Goal: Task Accomplishment & Management: Complete application form

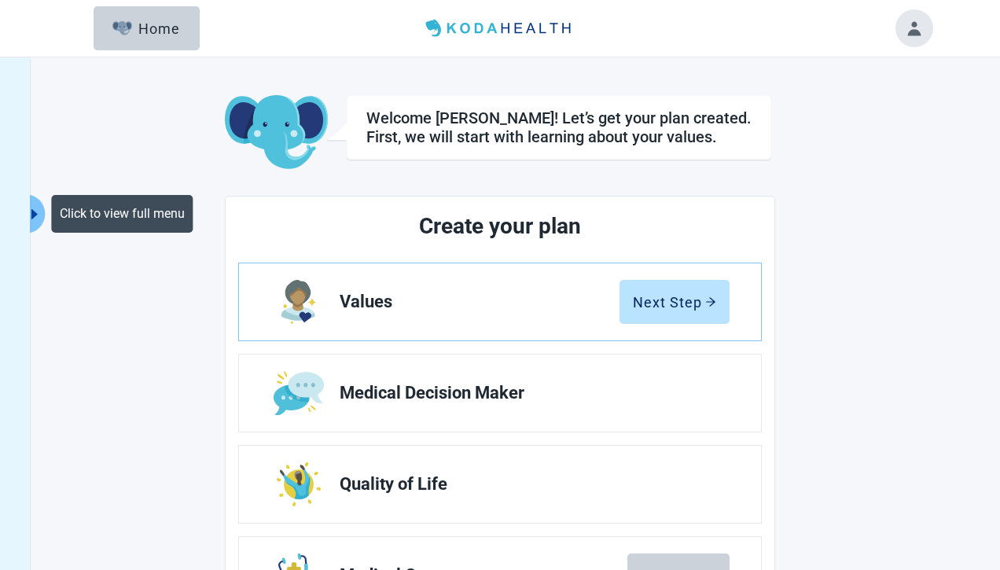
click at [35, 211] on icon "caret-right" at bounding box center [34, 214] width 15 height 15
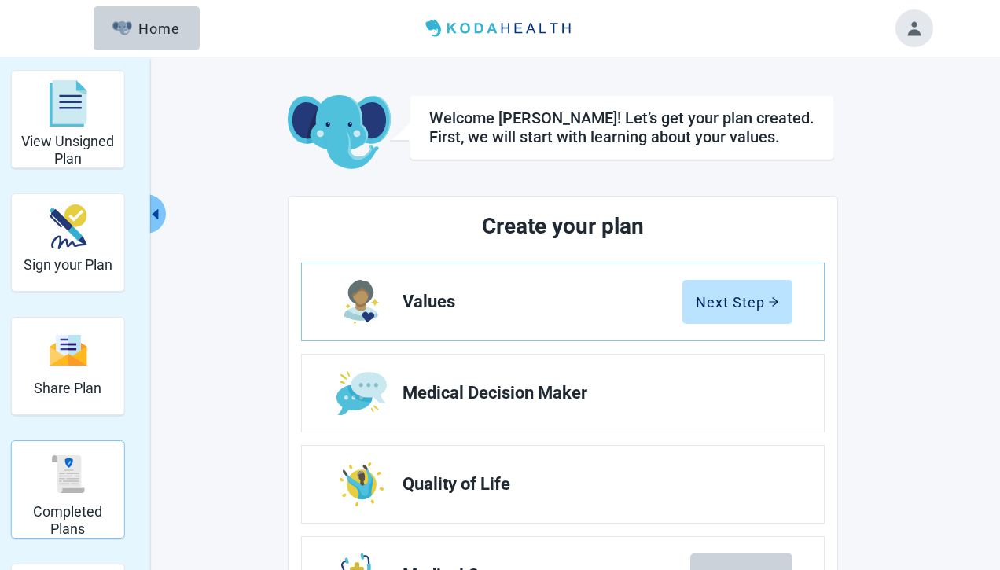
click at [75, 507] on h2 "Completed Plans" at bounding box center [68, 520] width 100 height 34
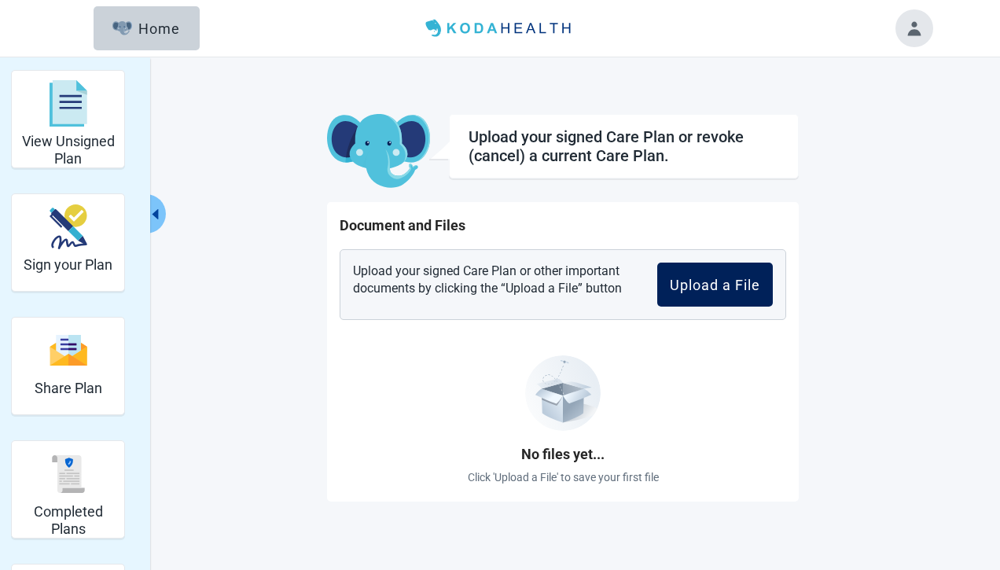
click at [715, 288] on div "Upload a File" at bounding box center [715, 285] width 90 height 16
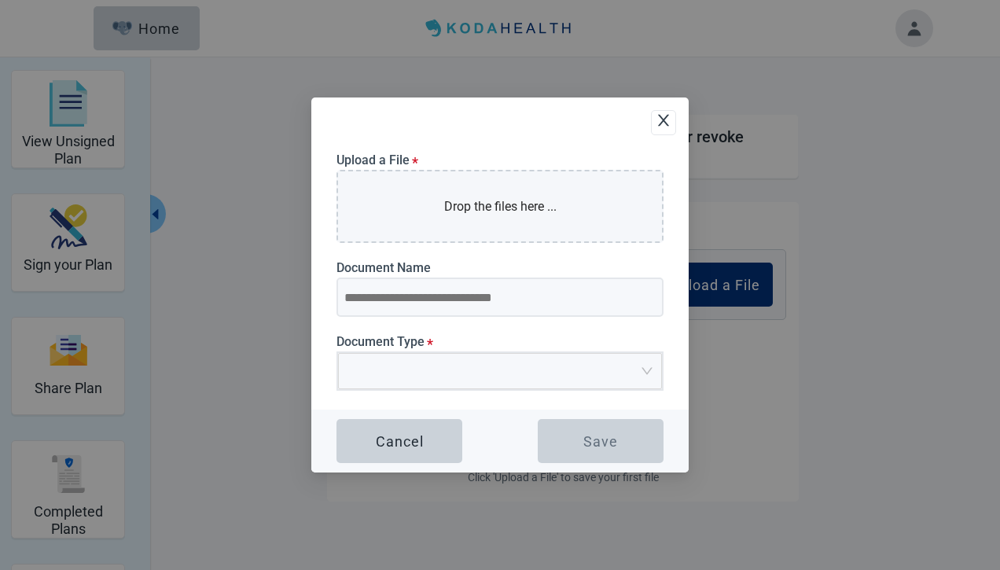
type input "**********"
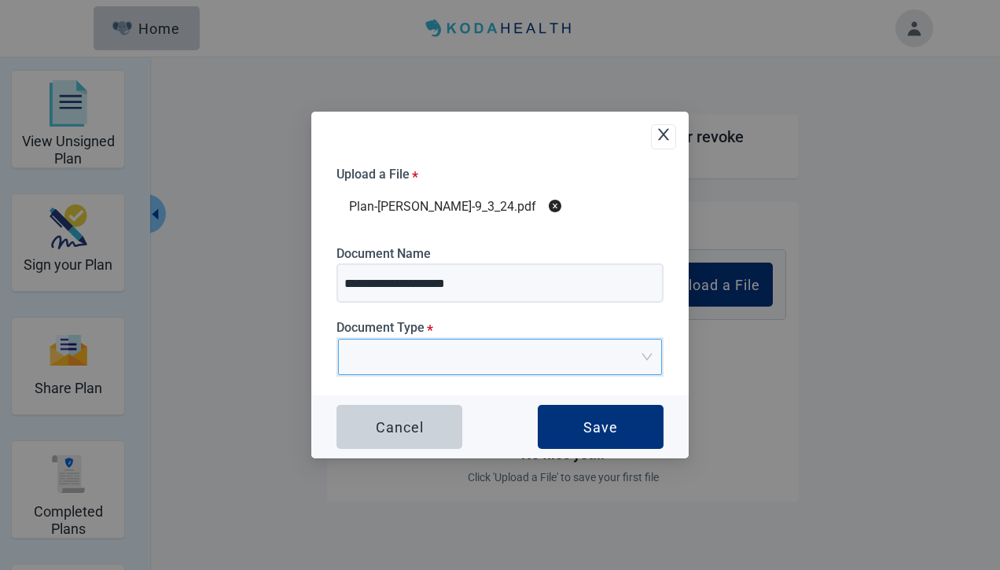
click at [406, 340] on input "Document Type *" at bounding box center [494, 352] width 294 height 24
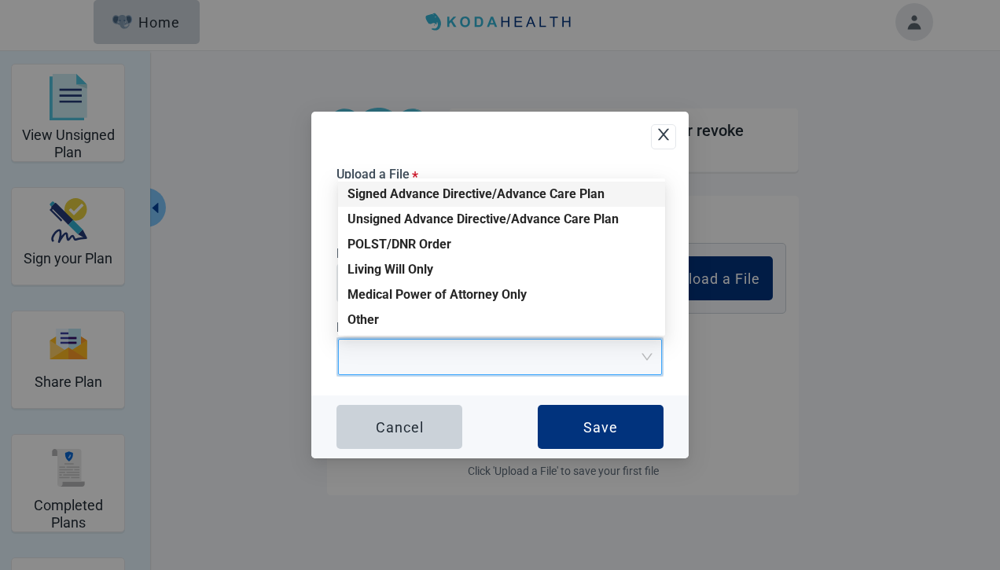
click at [412, 188] on div "Signed Advance Directive/Advance Care Plan" at bounding box center [501, 194] width 308 height 17
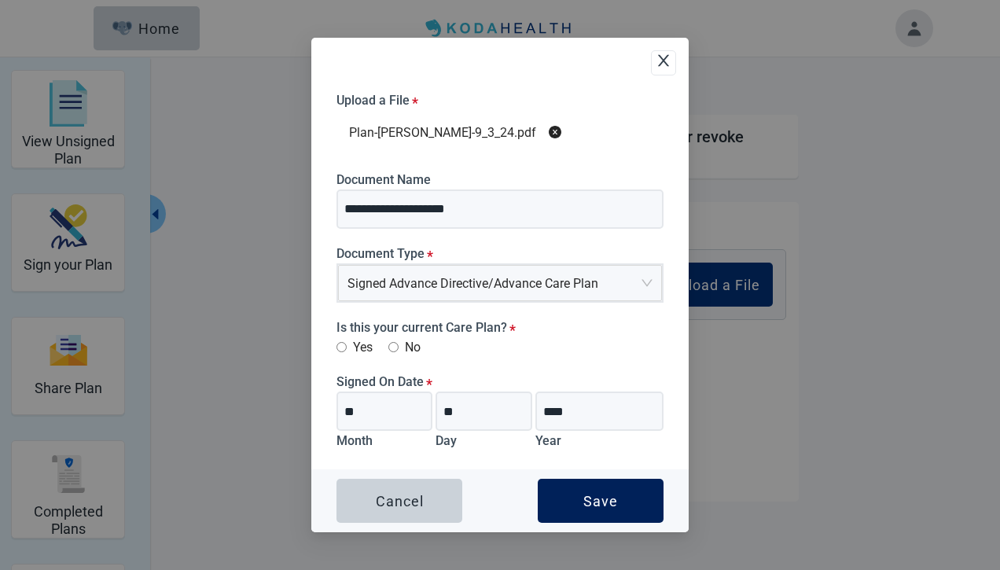
click at [595, 504] on div "Save" at bounding box center [600, 501] width 35 height 16
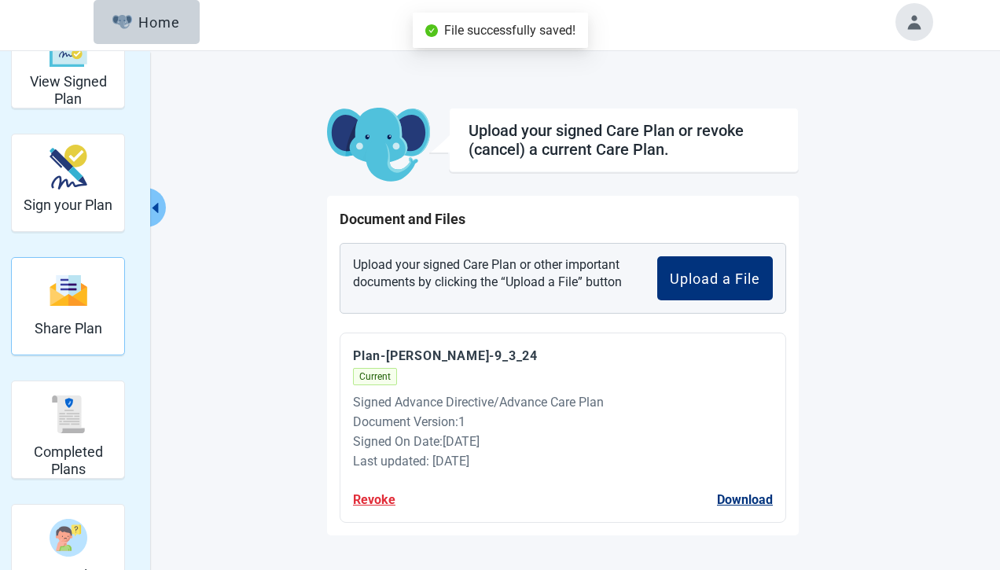
scroll to position [72, 0]
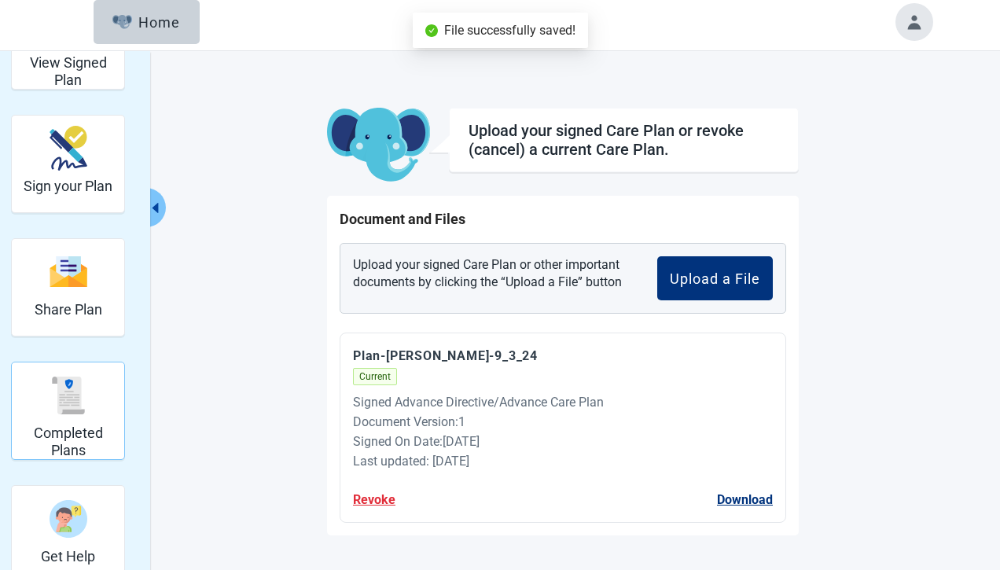
drag, startPoint x: 77, startPoint y: 400, endPoint x: 90, endPoint y: 395, distance: 13.4
click at [78, 400] on img "Completed Plans" at bounding box center [68, 396] width 38 height 38
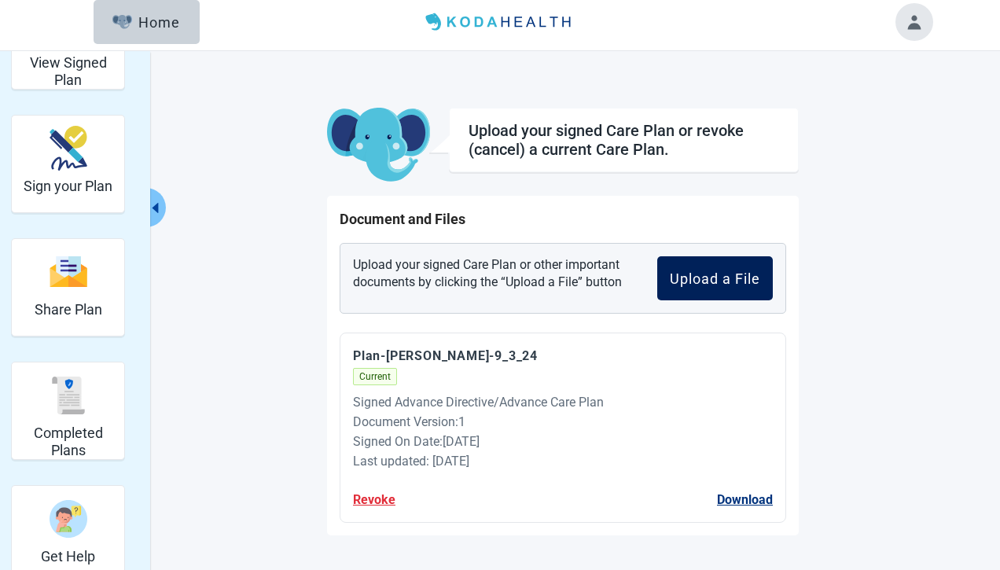
click at [737, 273] on div "Upload a File" at bounding box center [715, 278] width 90 height 16
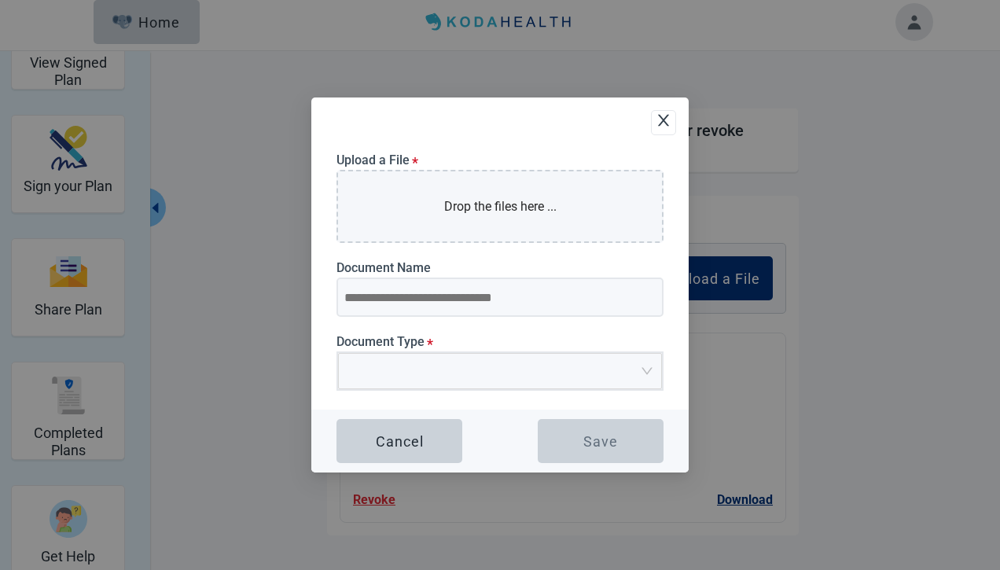
type input "**********"
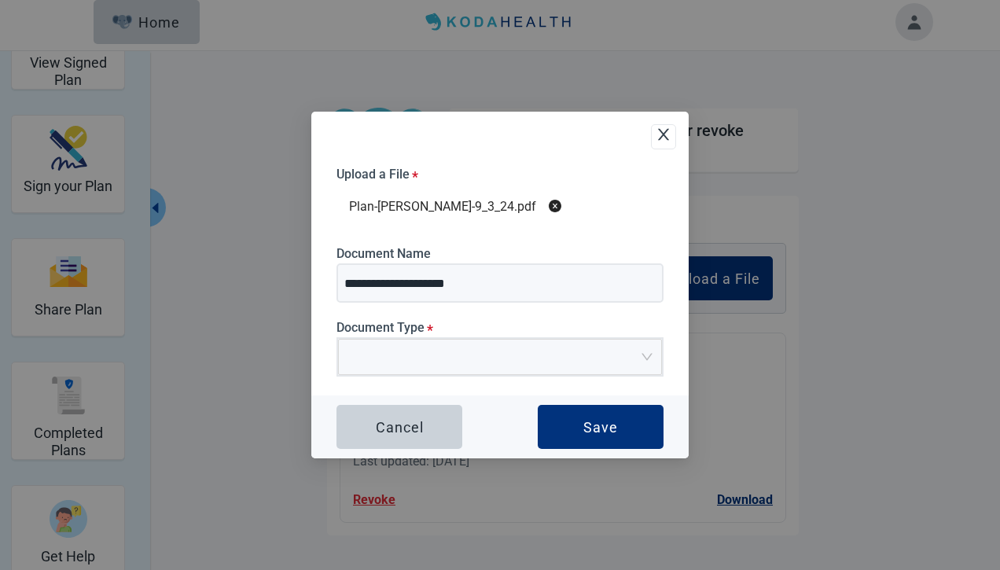
scroll to position [57, 0]
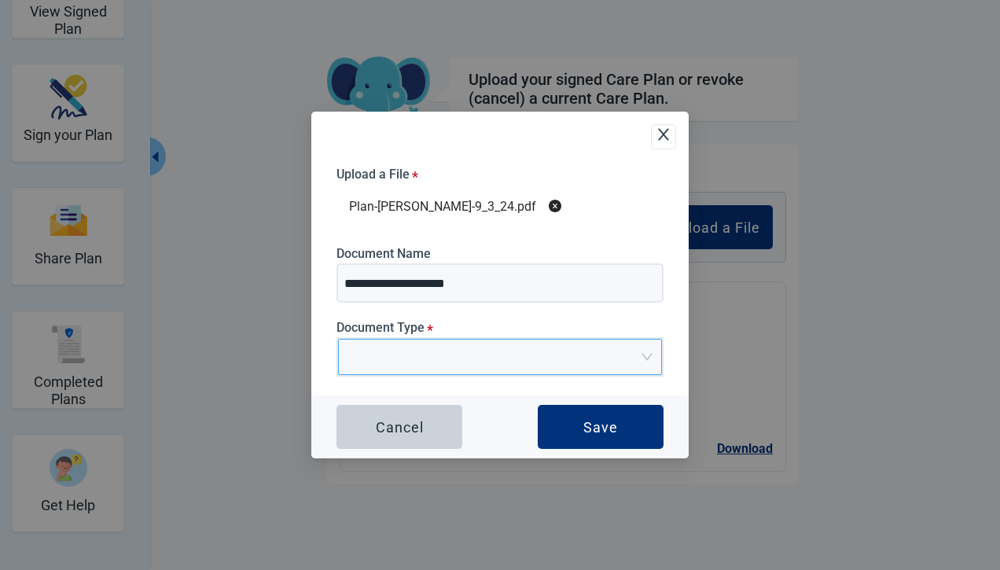
click at [469, 350] on input "Document Type *" at bounding box center [494, 352] width 294 height 24
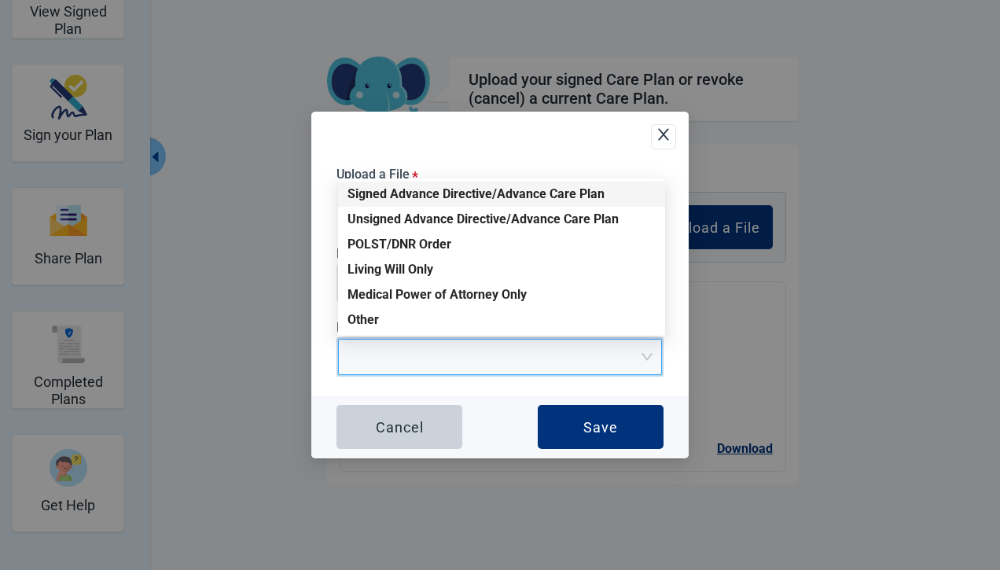
click at [401, 201] on div "Signed Advance Directive/Advance Care Plan" at bounding box center [501, 194] width 308 height 17
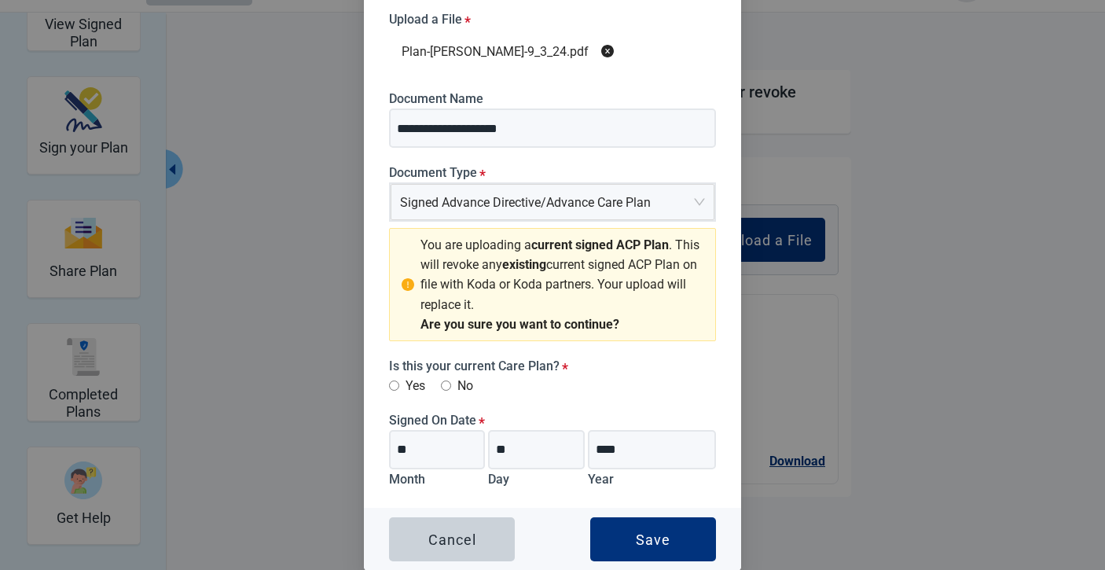
scroll to position [25, 0]
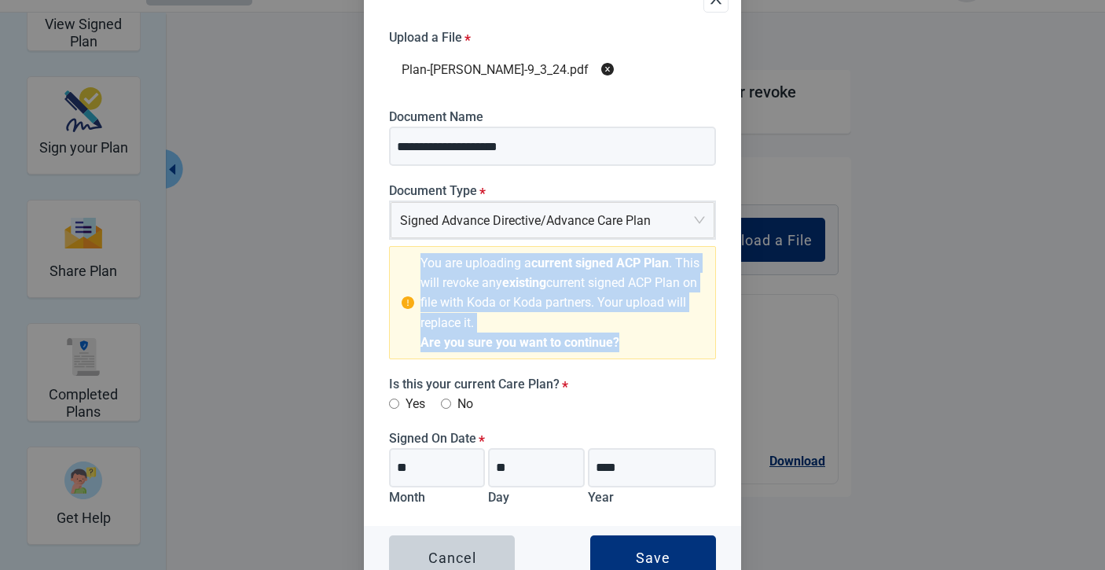
drag, startPoint x: 602, startPoint y: 342, endPoint x: 402, endPoint y: 263, distance: 215.6
click at [402, 263] on div "You are uploading a current signed ACP Plan . This will revoke any existing cur…" at bounding box center [552, 302] width 327 height 113
copy div "You are uploading a current signed ACP Plan . This will revoke any existing cur…"
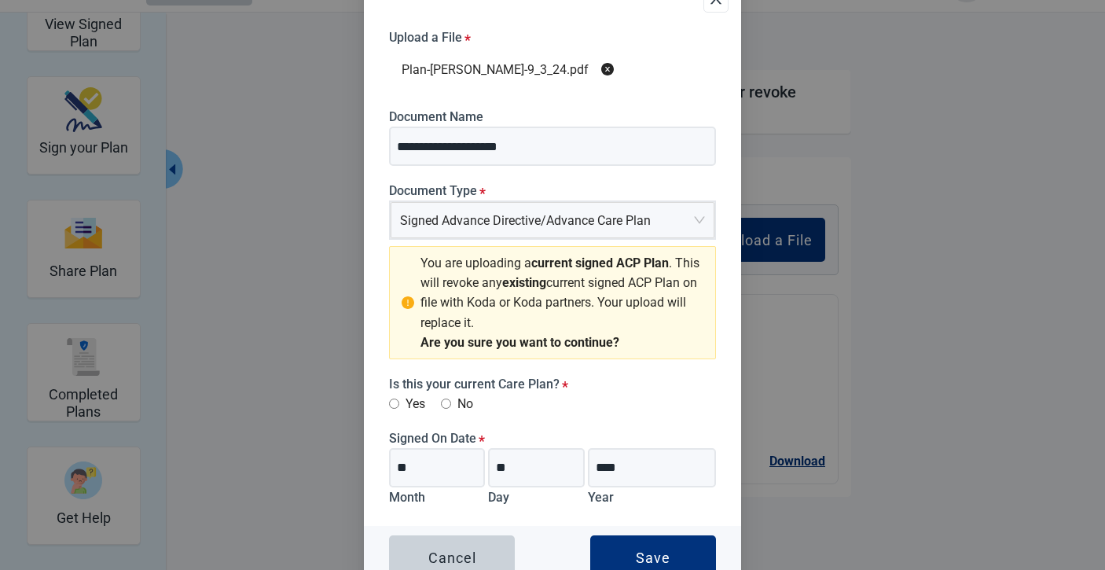
click at [623, 318] on div "You are uploading a current signed ACP Plan . This will revoke any existing cur…" at bounding box center [562, 302] width 283 height 99
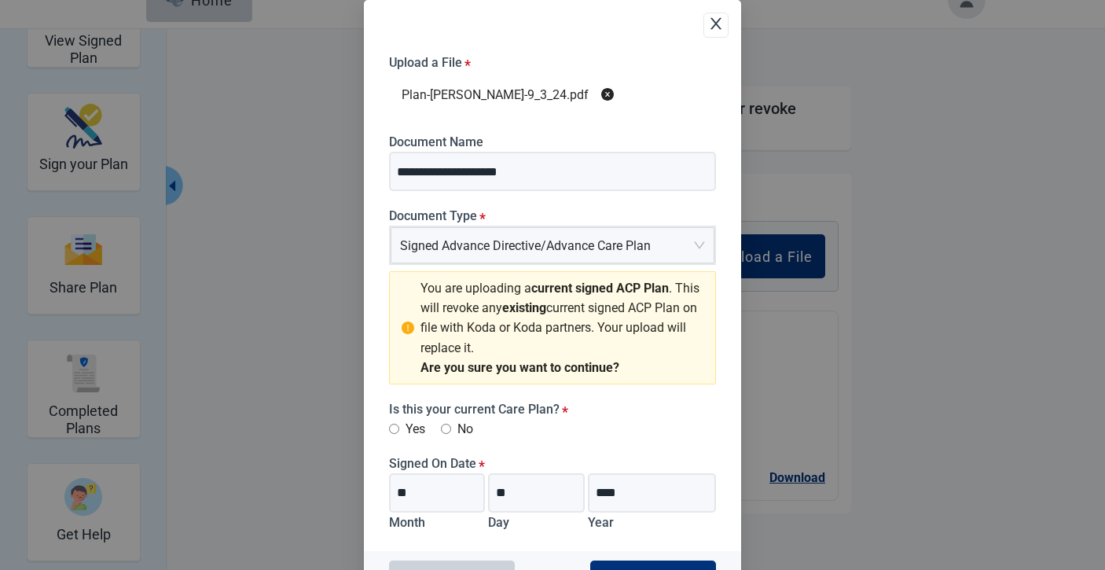
scroll to position [27, 0]
click at [719, 24] on icon "close" at bounding box center [716, 24] width 16 height 16
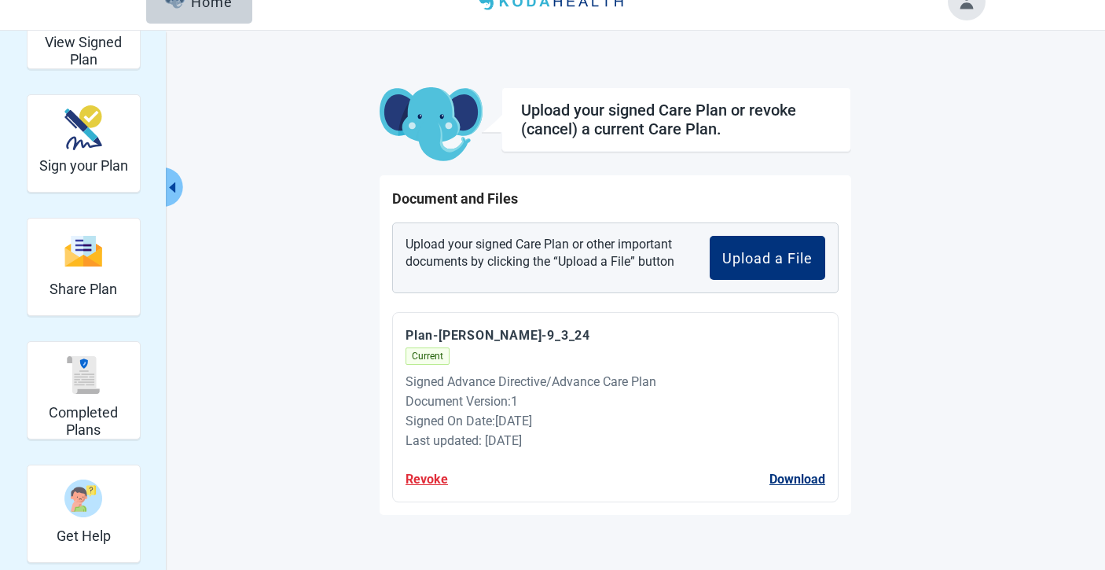
scroll to position [25, 0]
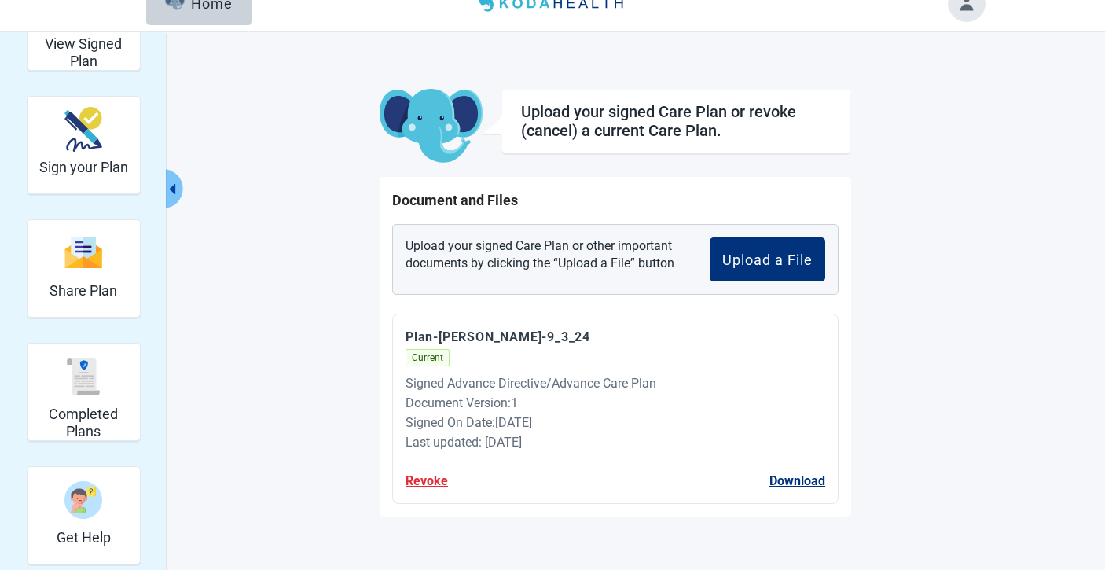
click at [987, 15] on header "Menu Home" at bounding box center [553, 3] width 904 height 57
click at [977, 15] on button "Toggle account menu" at bounding box center [967, 3] width 38 height 38
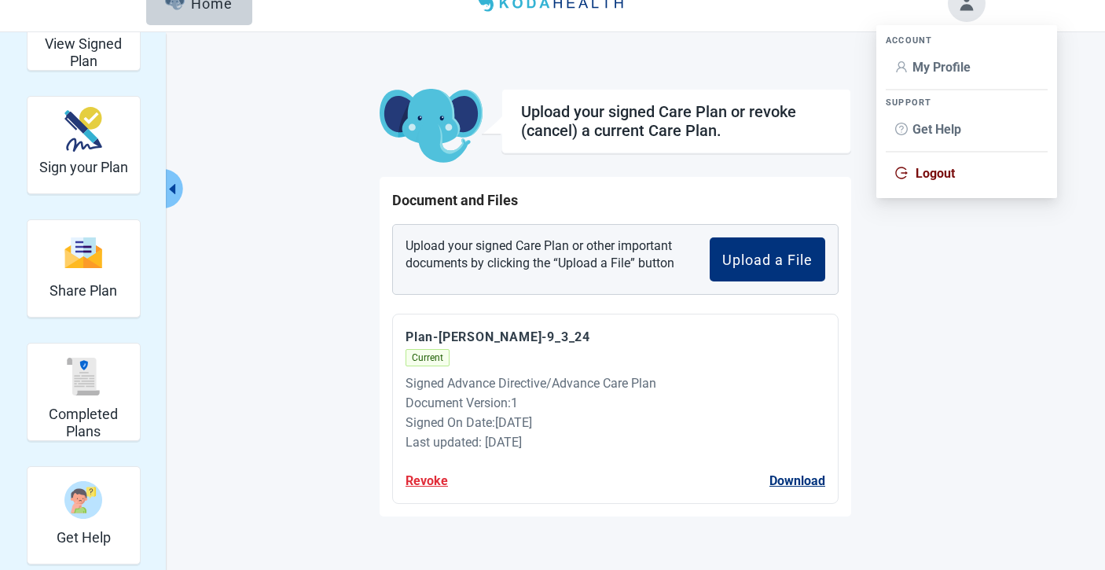
click at [928, 74] on span "My Profile" at bounding box center [942, 67] width 58 height 15
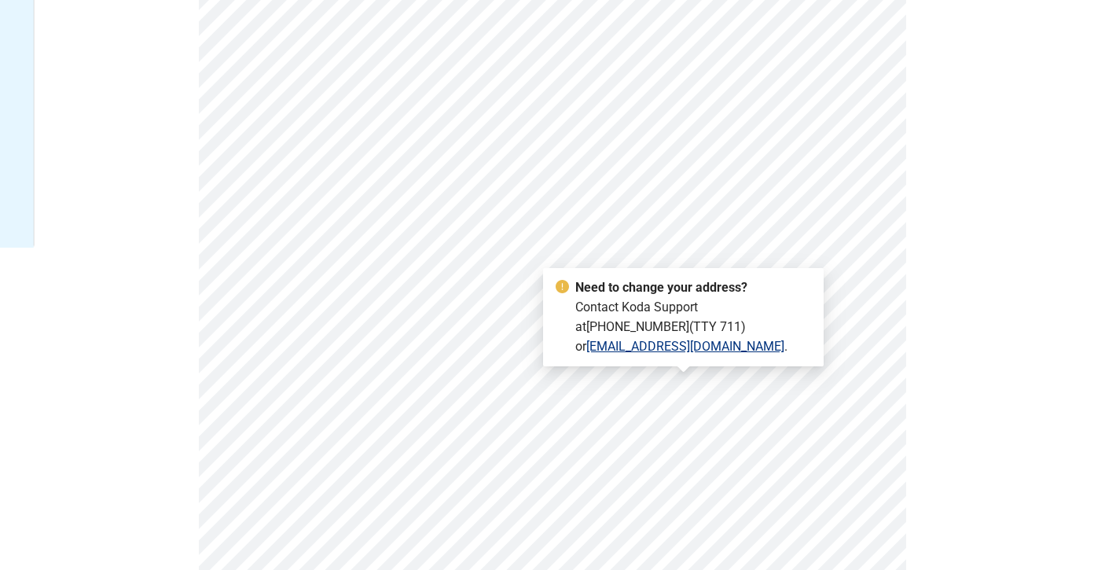
scroll to position [435, 0]
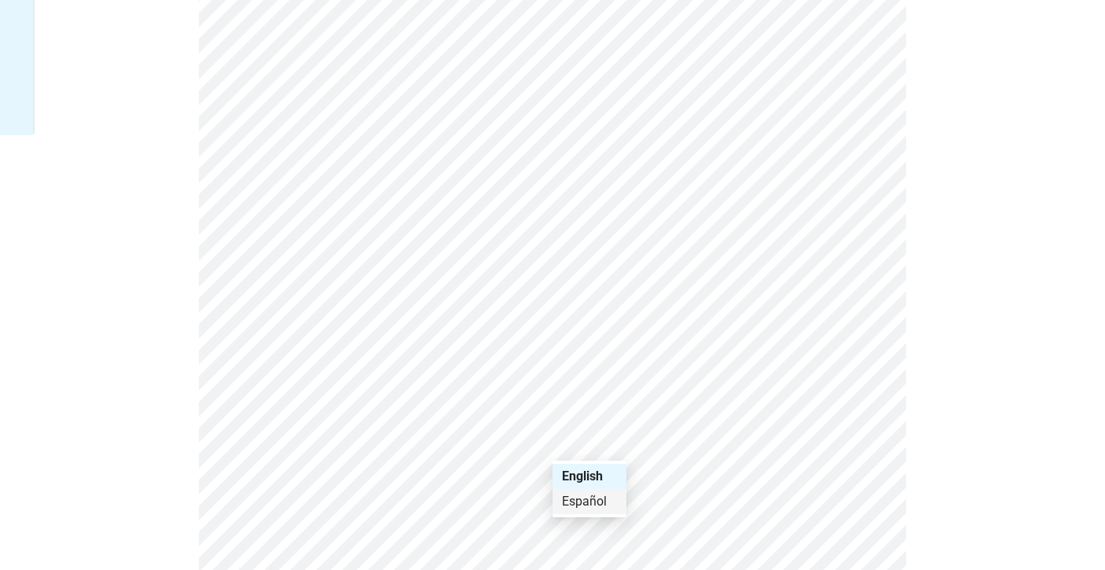
click at [598, 495] on div "Español" at bounding box center [589, 501] width 55 height 17
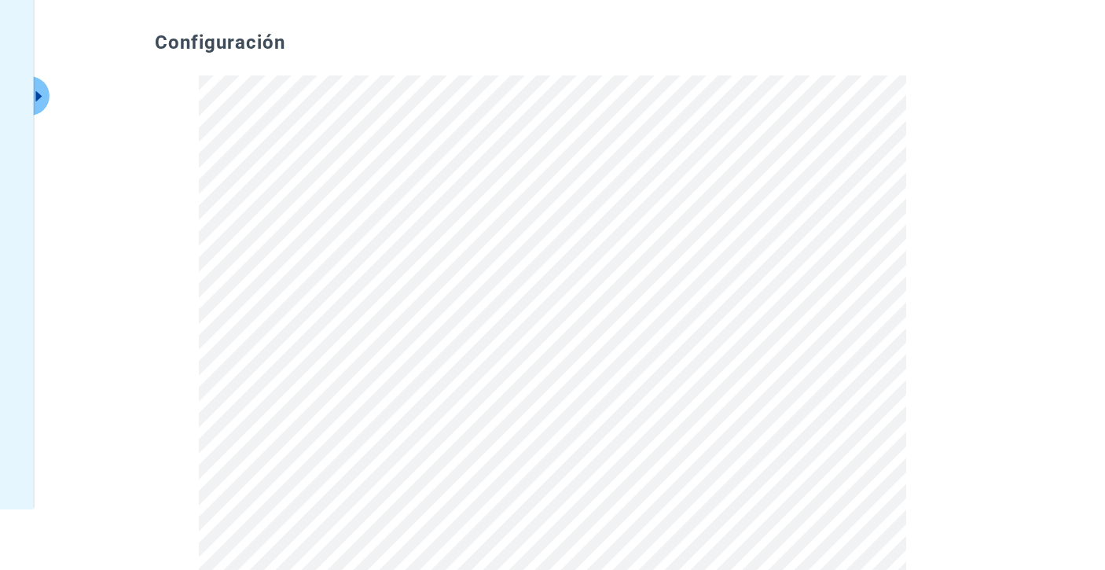
scroll to position [0, 0]
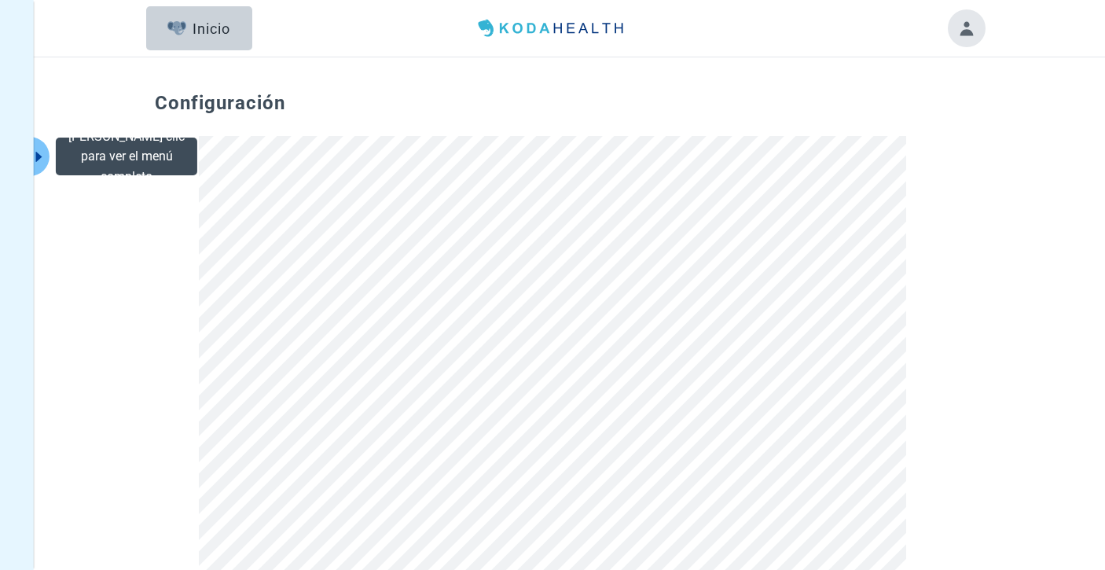
click at [42, 156] on icon "caret-right" at bounding box center [38, 156] width 15 height 15
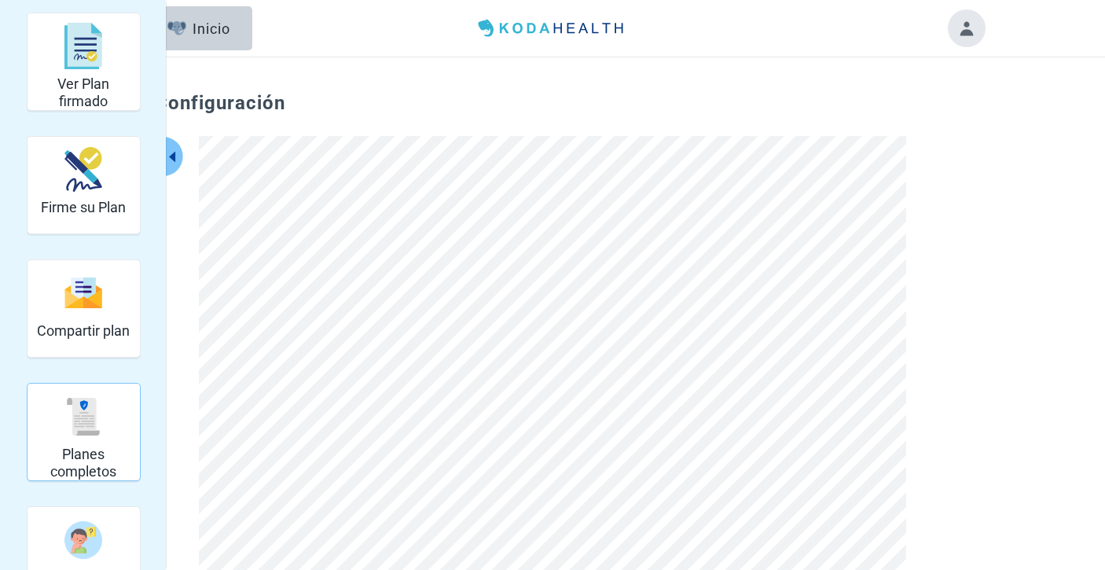
click at [64, 414] on img "Planes completos" at bounding box center [83, 417] width 38 height 38
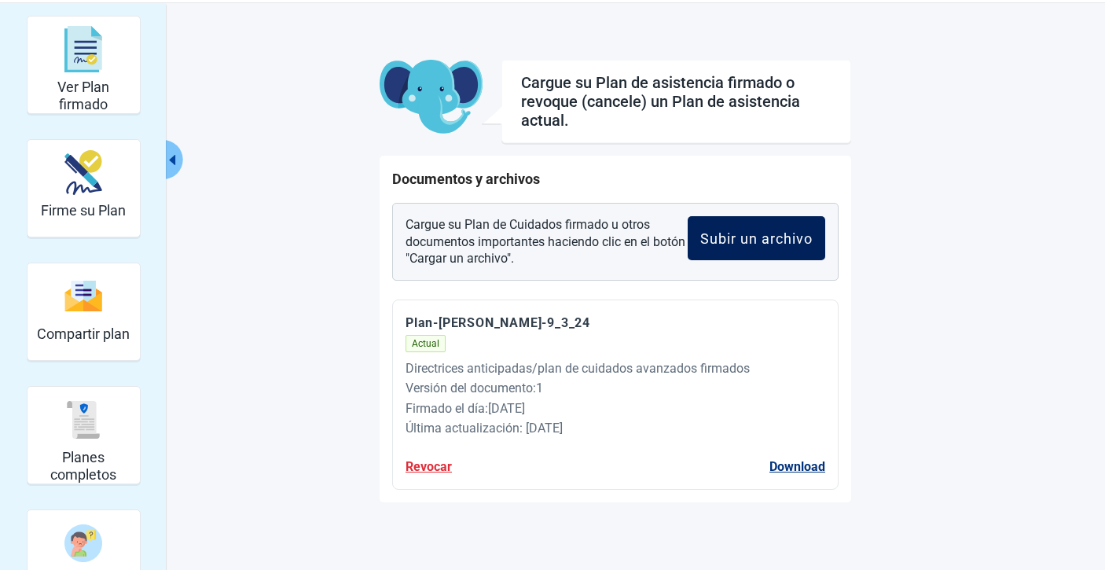
click at [752, 241] on div "Subir un archivo" at bounding box center [756, 238] width 112 height 16
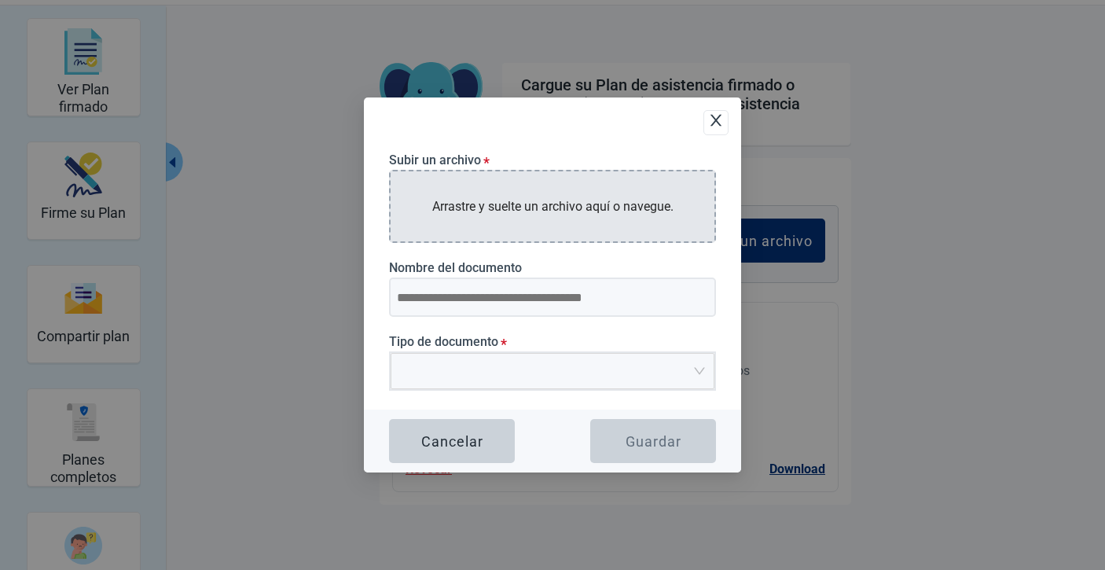
click at [539, 218] on div "Arrastre y suelte un archivo aquí o navegue." at bounding box center [552, 206] width 327 height 73
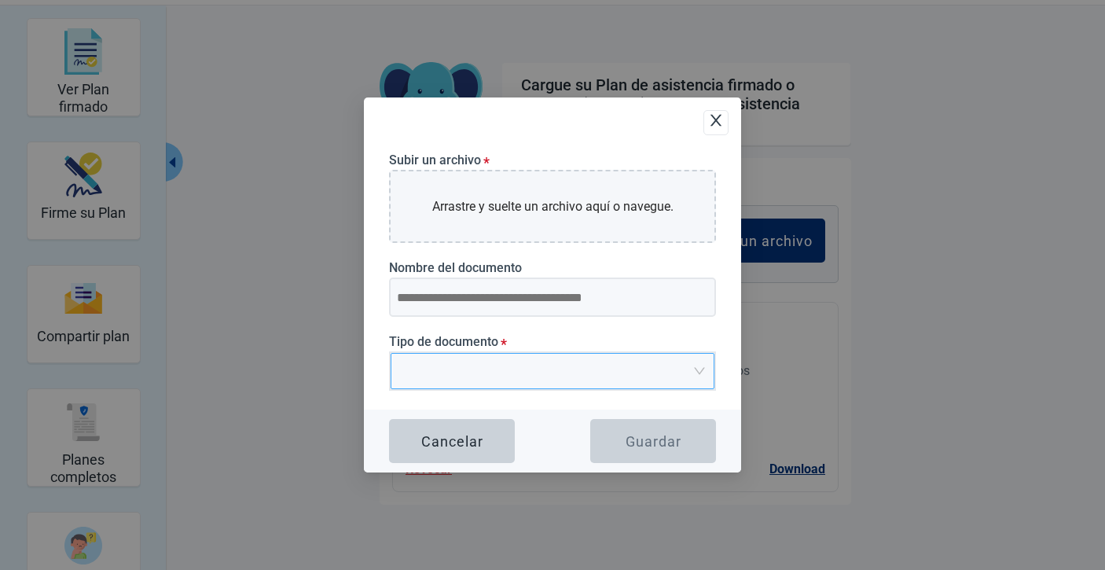
type input "**********"
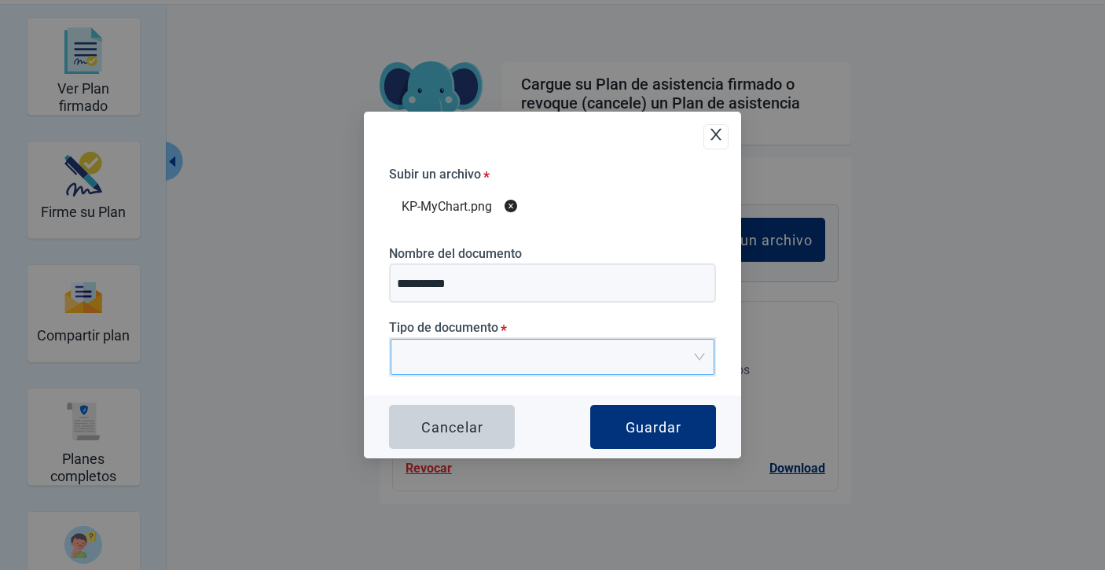
click at [508, 349] on input "Tipo de documento *" at bounding box center [547, 352] width 294 height 24
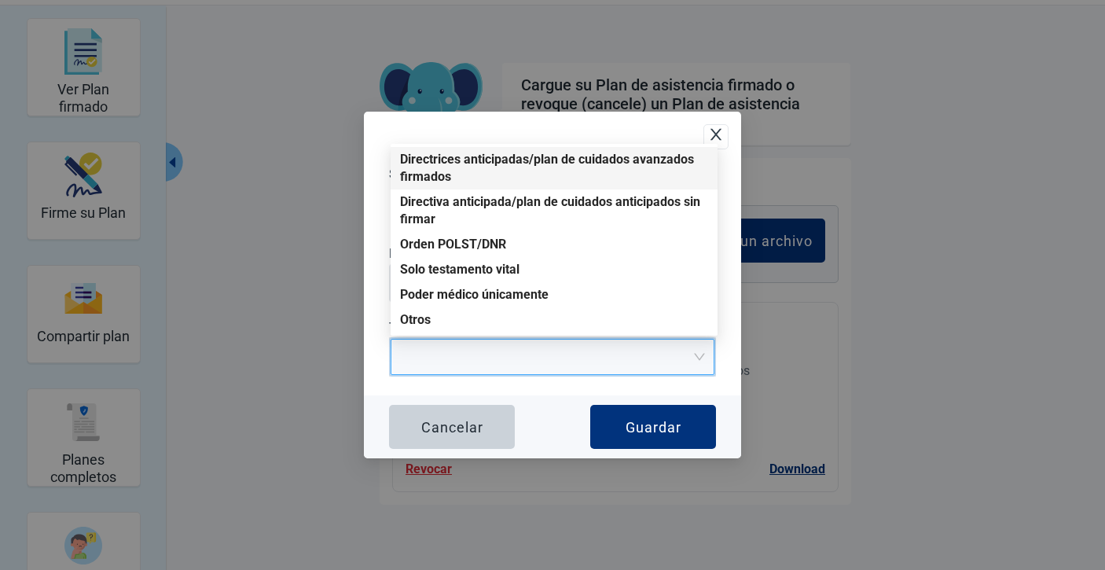
click at [435, 178] on div "Directrices anticipadas/plan de cuidados avanzados firmados" at bounding box center [554, 168] width 308 height 35
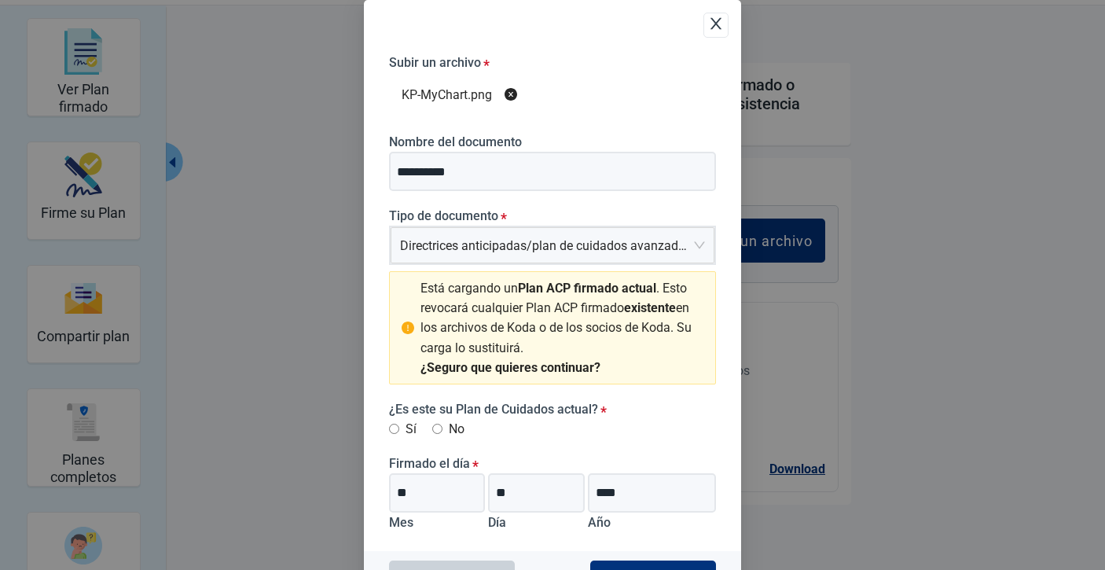
scroll to position [44, 0]
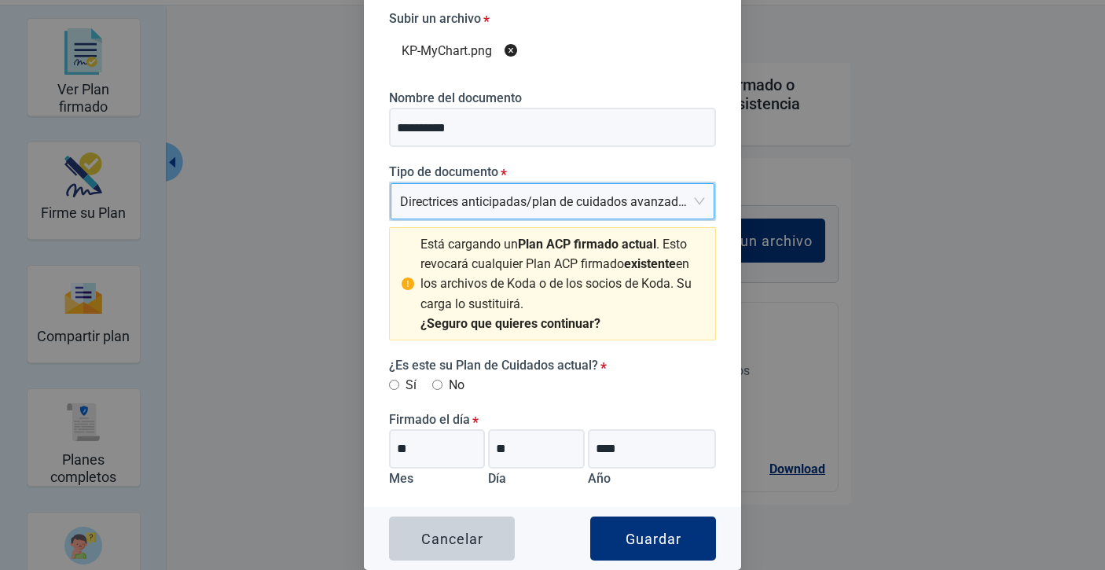
click at [472, 545] on div "Cancelar" at bounding box center [452, 539] width 62 height 16
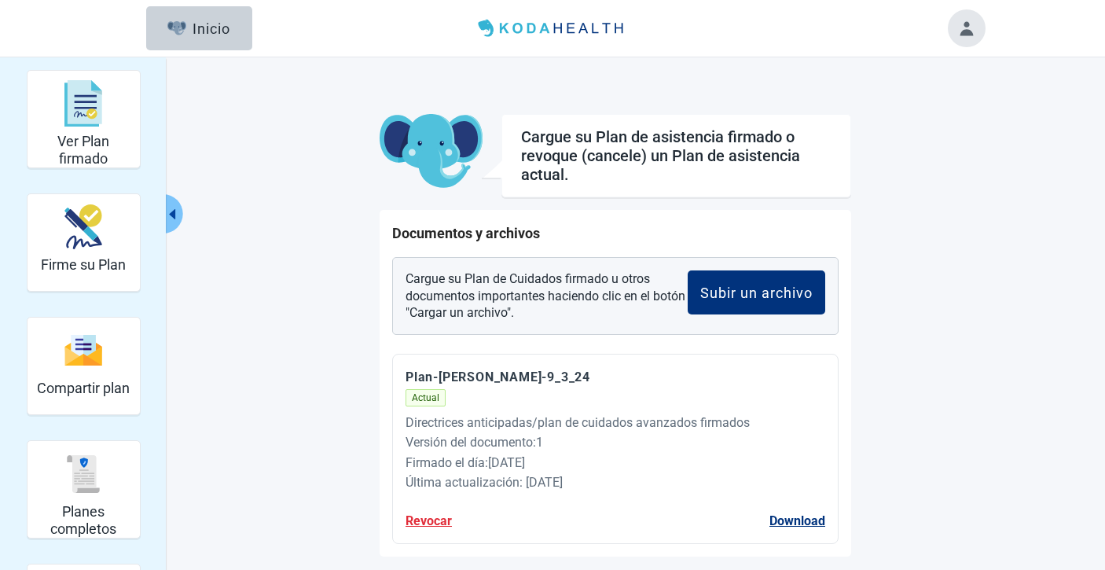
click at [964, 38] on button "Toggle account menu" at bounding box center [967, 28] width 38 height 38
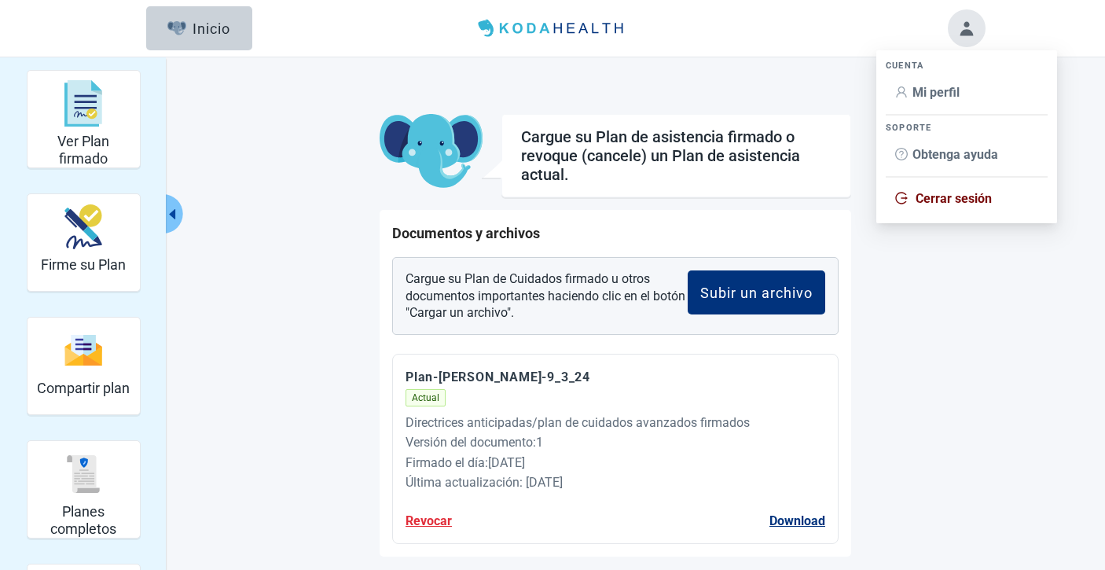
click at [936, 95] on span "Mi perfil" at bounding box center [936, 92] width 47 height 15
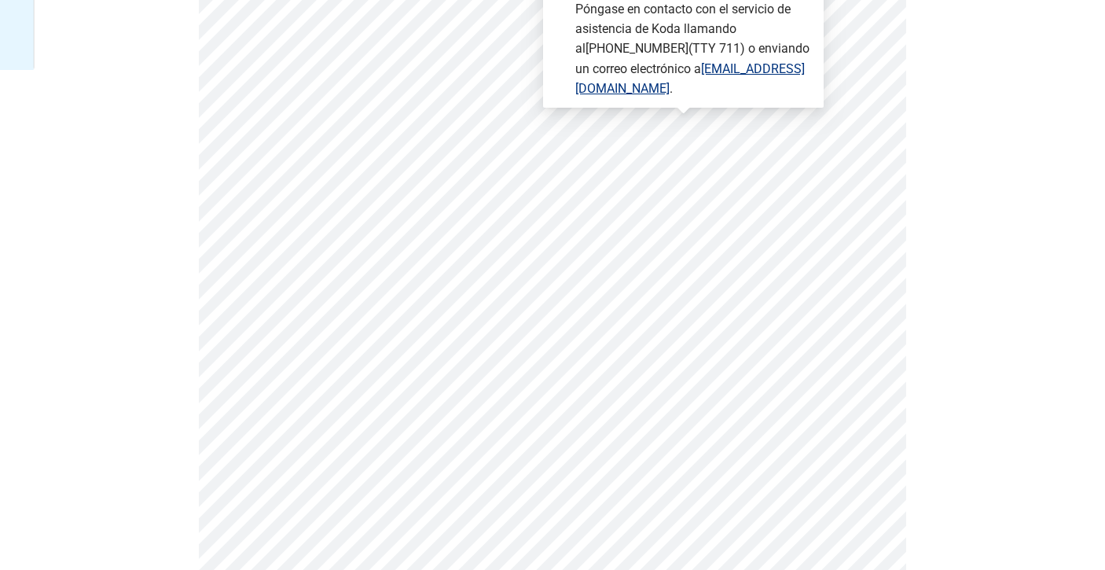
scroll to position [524, 0]
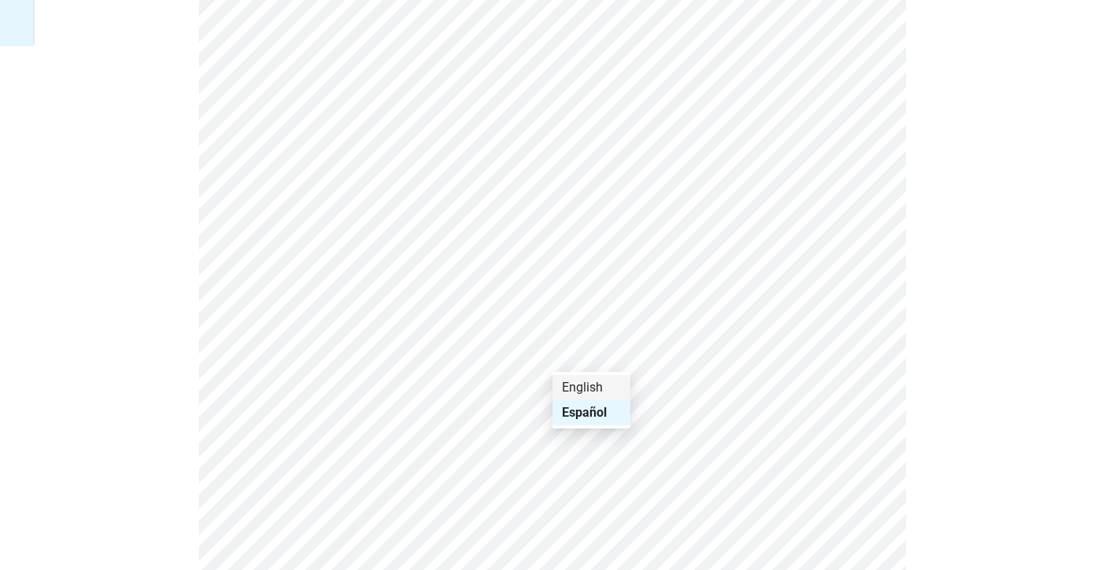
click at [585, 376] on div "English" at bounding box center [592, 387] width 78 height 25
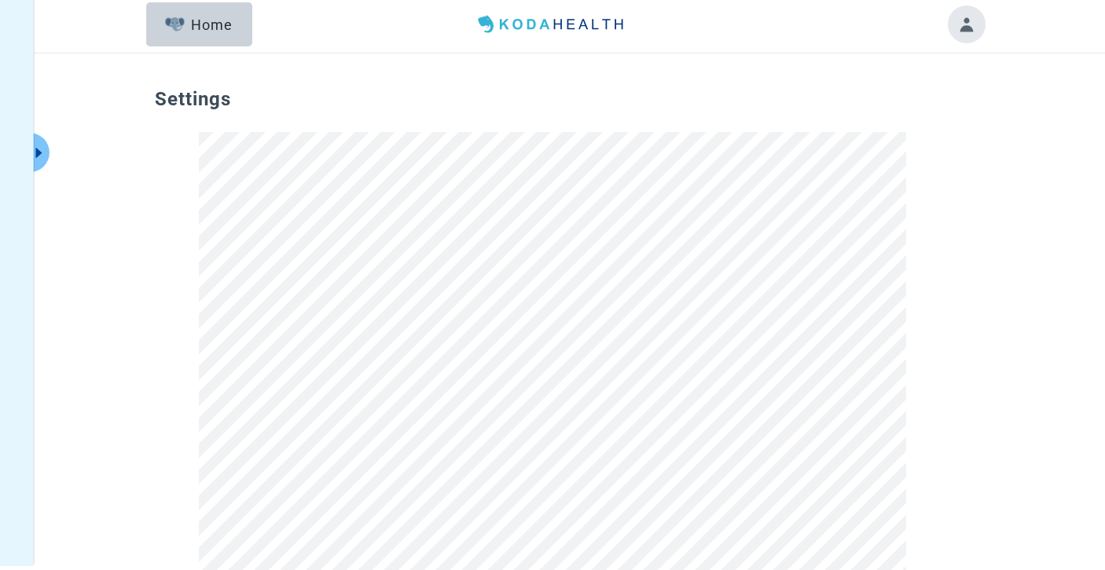
scroll to position [0, 0]
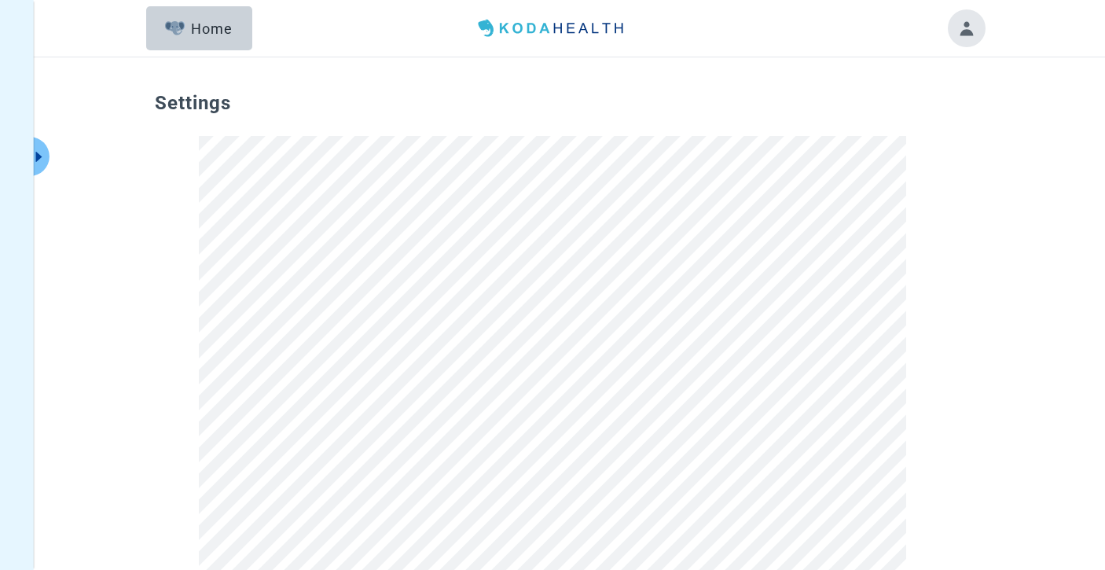
drag, startPoint x: 176, startPoint y: 20, endPoint x: 136, endPoint y: 51, distance: 51.0
click at [176, 20] on button "Home" at bounding box center [199, 28] width 106 height 44
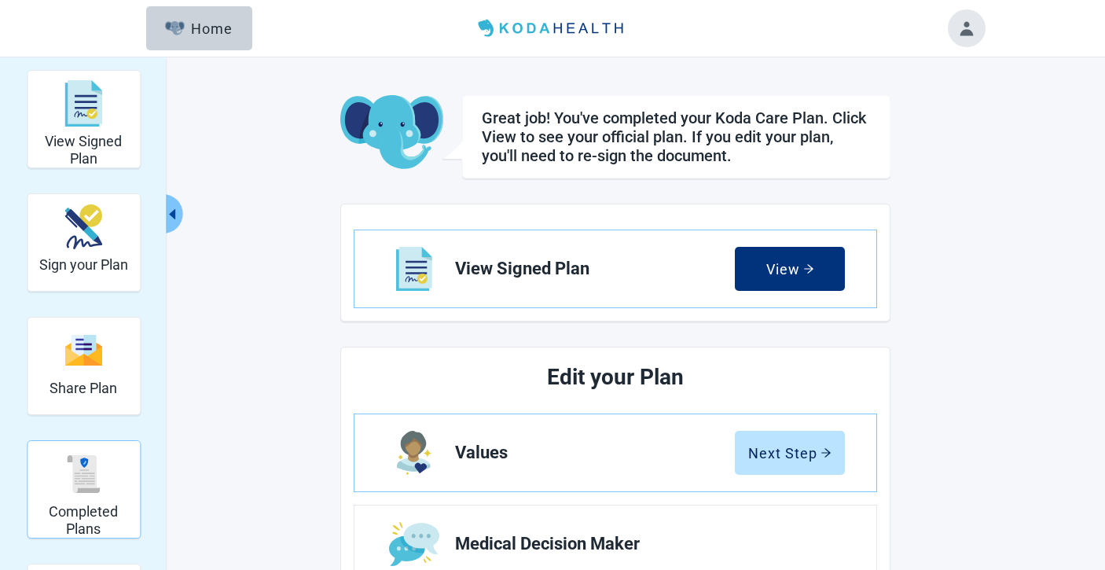
click at [96, 529] on h2 "Completed Plans" at bounding box center [84, 520] width 100 height 34
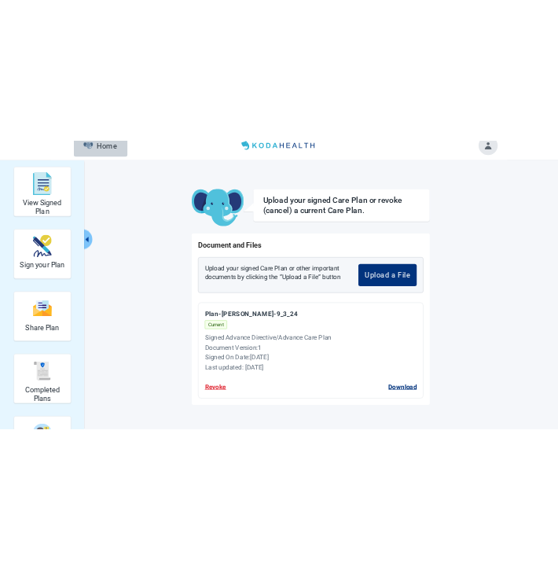
scroll to position [57, 0]
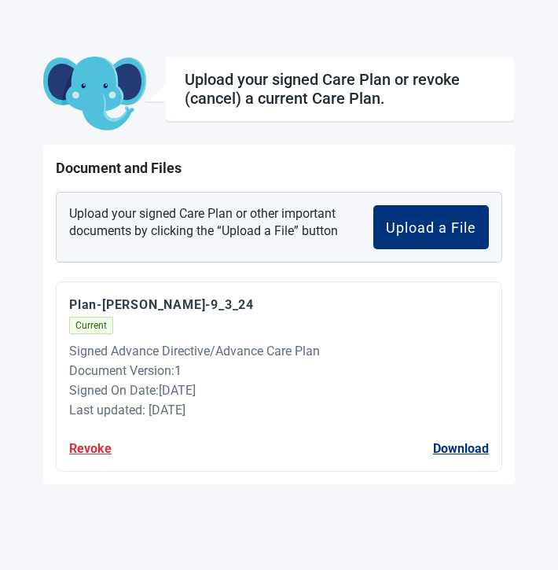
drag, startPoint x: 509, startPoint y: 9, endPoint x: 507, endPoint y: 1, distance: 8.8
click at [512, 9] on div "Home View Signed Plan Sign your Plan Share Plan Completed Plans Get Help Upload…" at bounding box center [279, 285] width 558 height 570
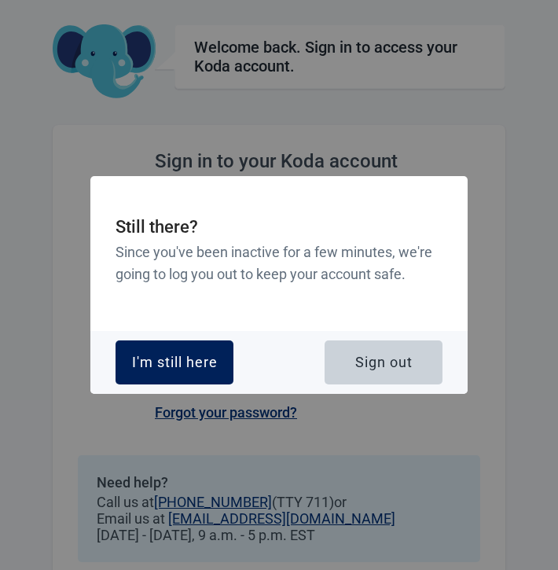
click at [154, 366] on div "I'm still here" at bounding box center [175, 363] width 86 height 16
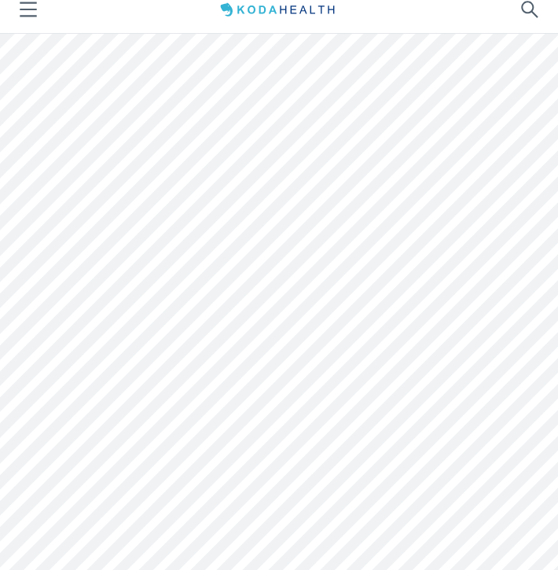
scroll to position [14, 0]
